Goal: Information Seeking & Learning: Learn about a topic

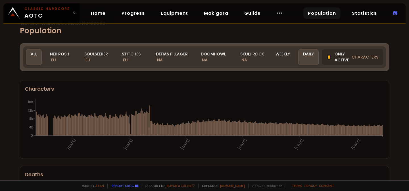
scroll to position [11, 0]
click at [34, 59] on div "All" at bounding box center [34, 57] width 16 height 16
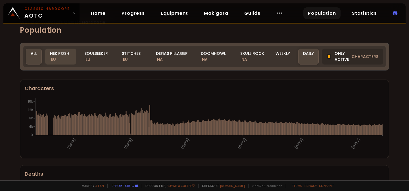
click at [56, 55] on div "Nek'Rosh EU" at bounding box center [60, 57] width 31 height 16
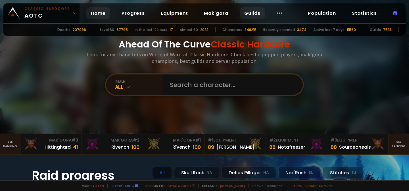
click at [257, 14] on link "Guilds" at bounding box center [252, 13] width 25 height 12
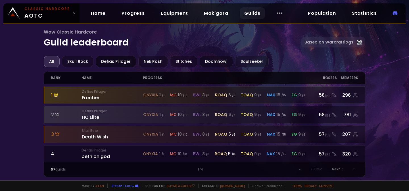
click at [116, 59] on div "Defias Pillager" at bounding box center [116, 61] width 40 height 11
click at [54, 59] on div "All" at bounding box center [52, 61] width 16 height 11
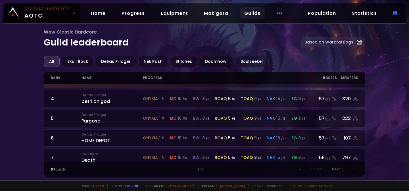
scroll to position [55, 0]
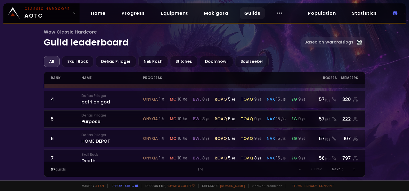
click at [124, 120] on div "Defias Pillager Purpose" at bounding box center [112, 119] width 62 height 12
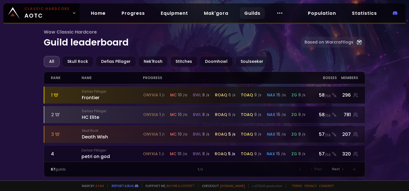
click at [127, 97] on div "Defias Pillager Frontier" at bounding box center [112, 95] width 61 height 12
